Goal: Understand process/instructions: Learn how to perform a task or action

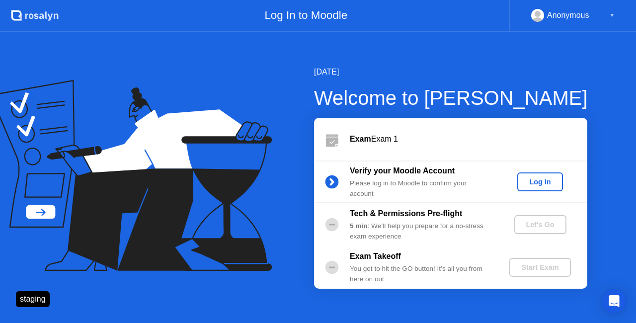
click at [554, 183] on div "Log In" at bounding box center [539, 182] width 37 height 8
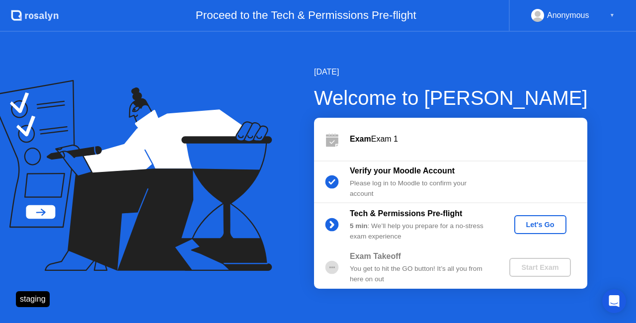
click at [548, 229] on div "Let's Go" at bounding box center [540, 225] width 44 height 8
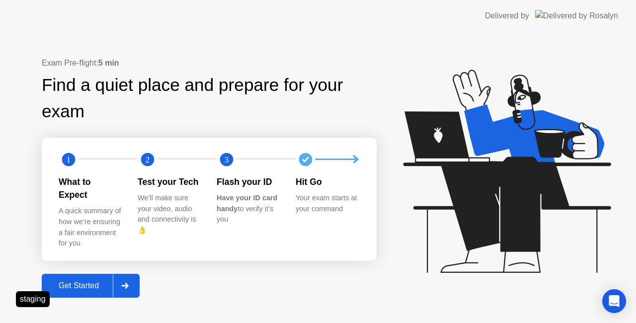
click at [86, 287] on button "Get Started" at bounding box center [91, 286] width 98 height 24
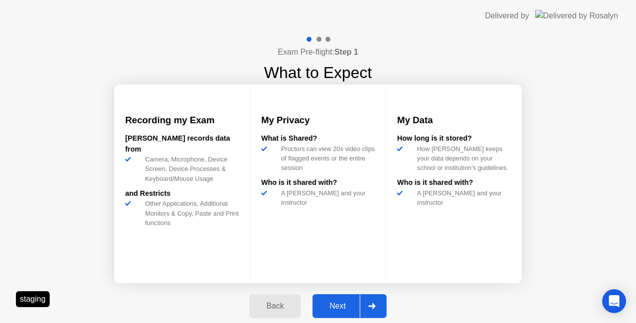
click at [333, 307] on div "Next" at bounding box center [338, 306] width 44 height 9
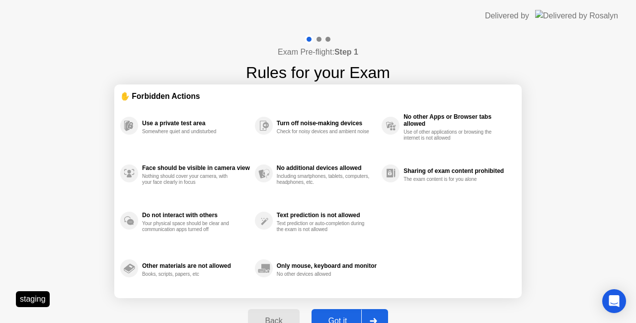
click at [355, 317] on div "Got it" at bounding box center [338, 321] width 47 height 9
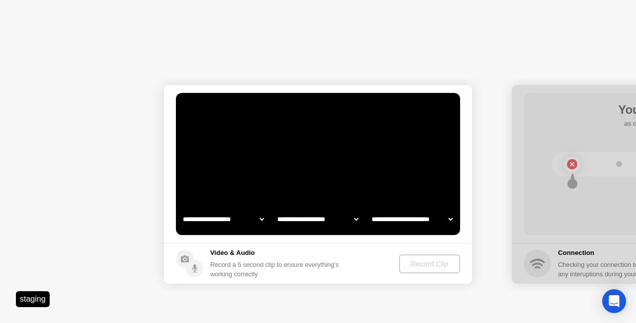
select select "**********"
select select "*******"
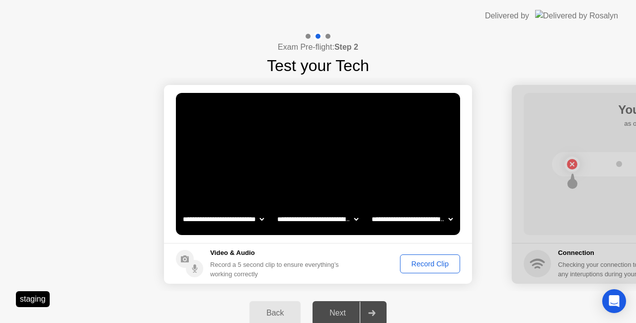
click at [418, 262] on div "Record Clip" at bounding box center [430, 264] width 53 height 8
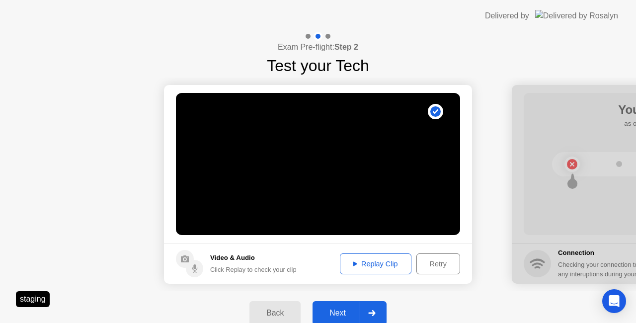
click at [347, 312] on div "Next" at bounding box center [338, 313] width 44 height 9
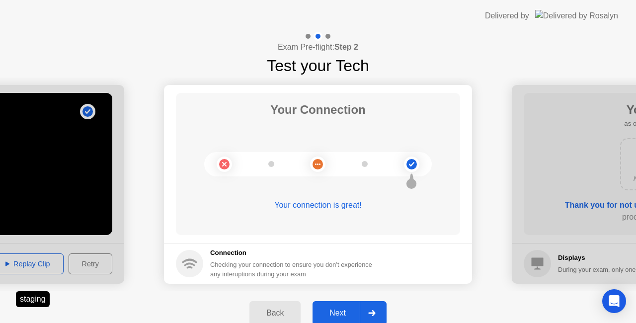
click at [344, 309] on div "Next" at bounding box center [338, 313] width 44 height 9
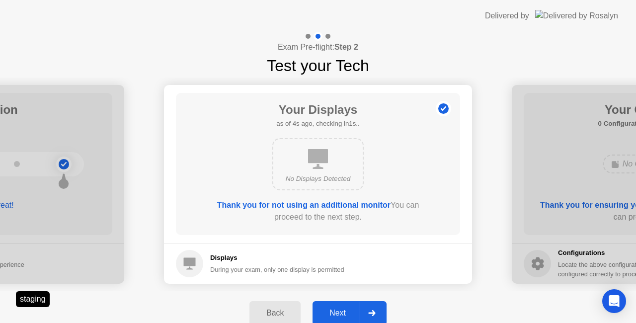
click at [264, 314] on div "Back" at bounding box center [274, 313] width 45 height 9
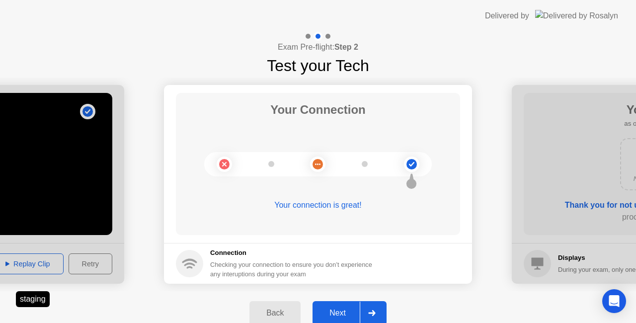
click at [264, 314] on div "Back" at bounding box center [274, 313] width 45 height 9
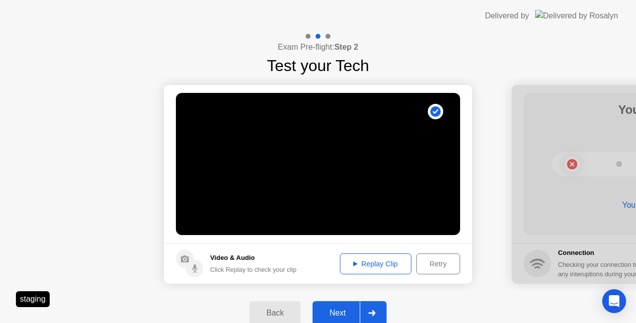
click at [343, 314] on div "Next" at bounding box center [338, 313] width 44 height 9
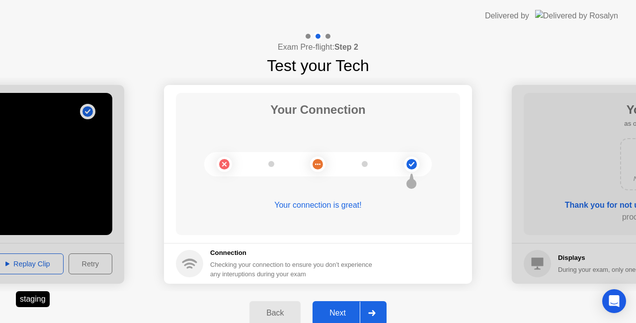
click at [343, 314] on div "Next" at bounding box center [338, 313] width 44 height 9
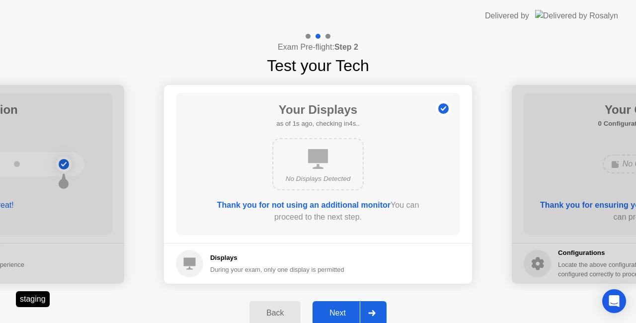
click at [343, 314] on div "Next" at bounding box center [338, 313] width 44 height 9
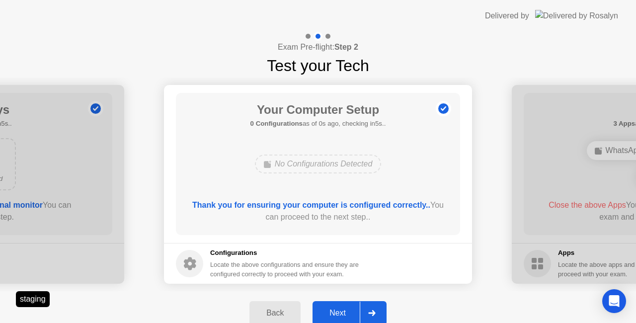
click at [343, 314] on div "Next" at bounding box center [338, 313] width 44 height 9
